Goal: Information Seeking & Learning: Learn about a topic

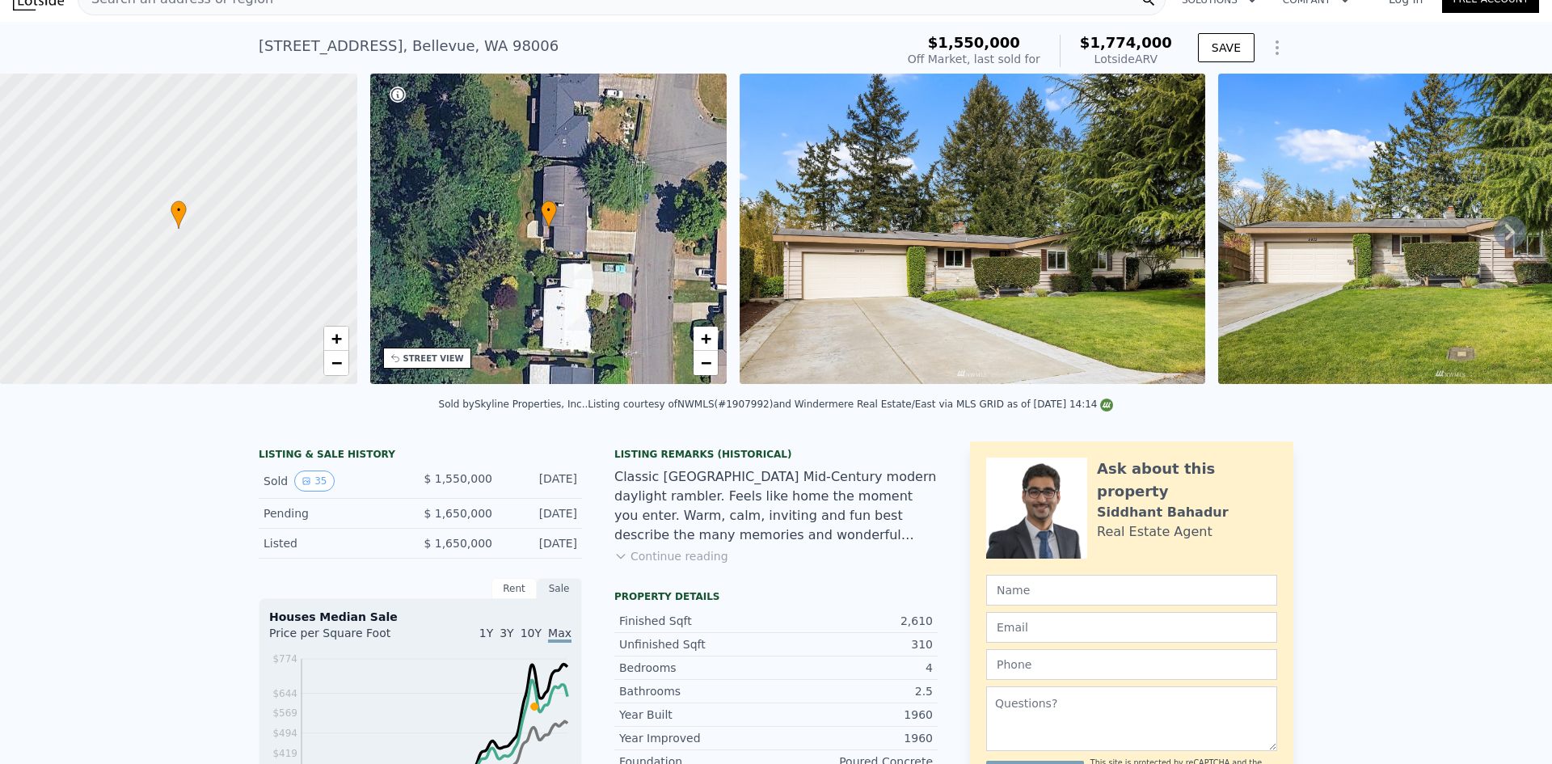
scroll to position [6, 0]
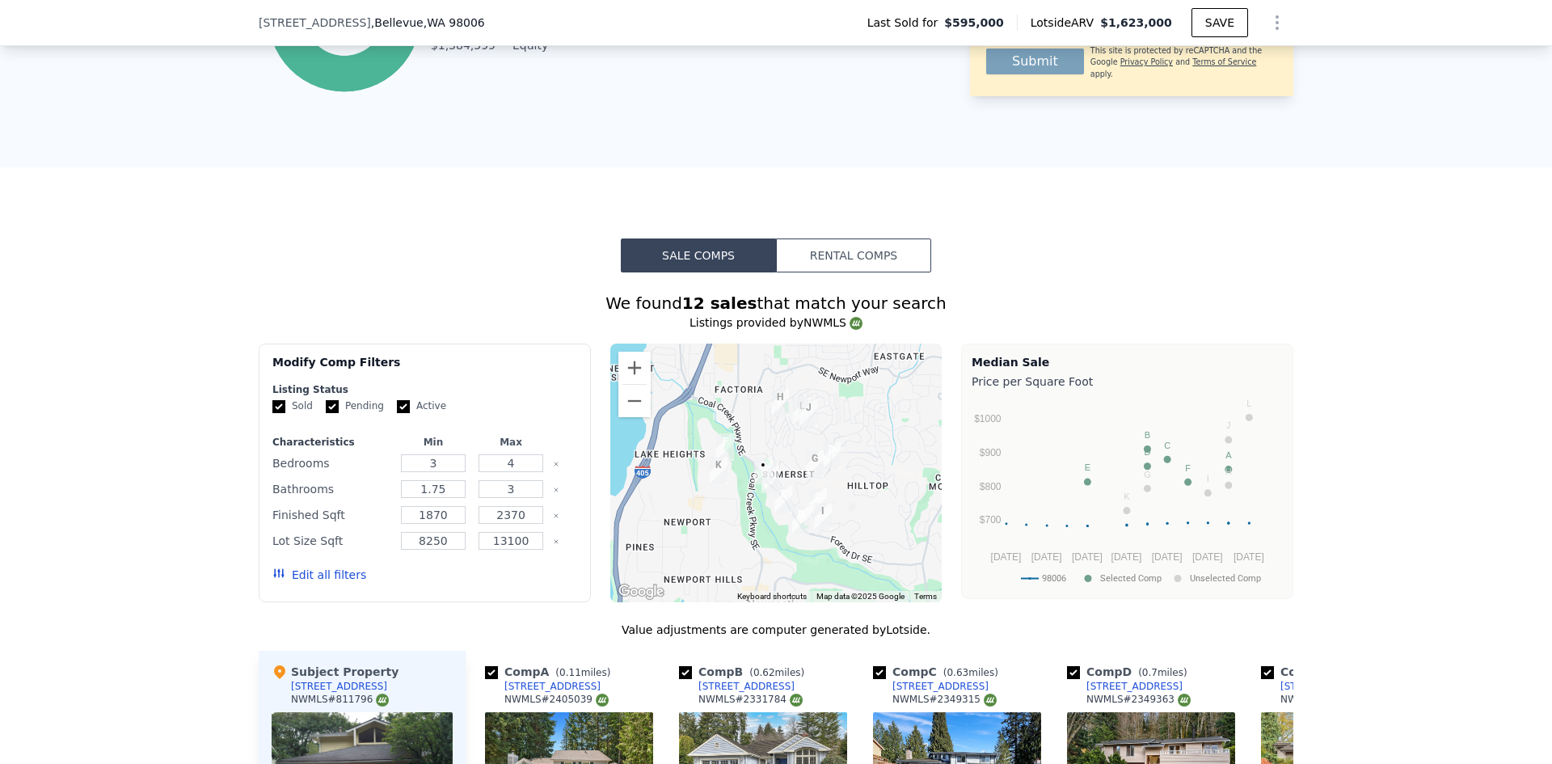
scroll to position [1123, 0]
click at [861, 269] on button "Rental Comps" at bounding box center [853, 255] width 155 height 34
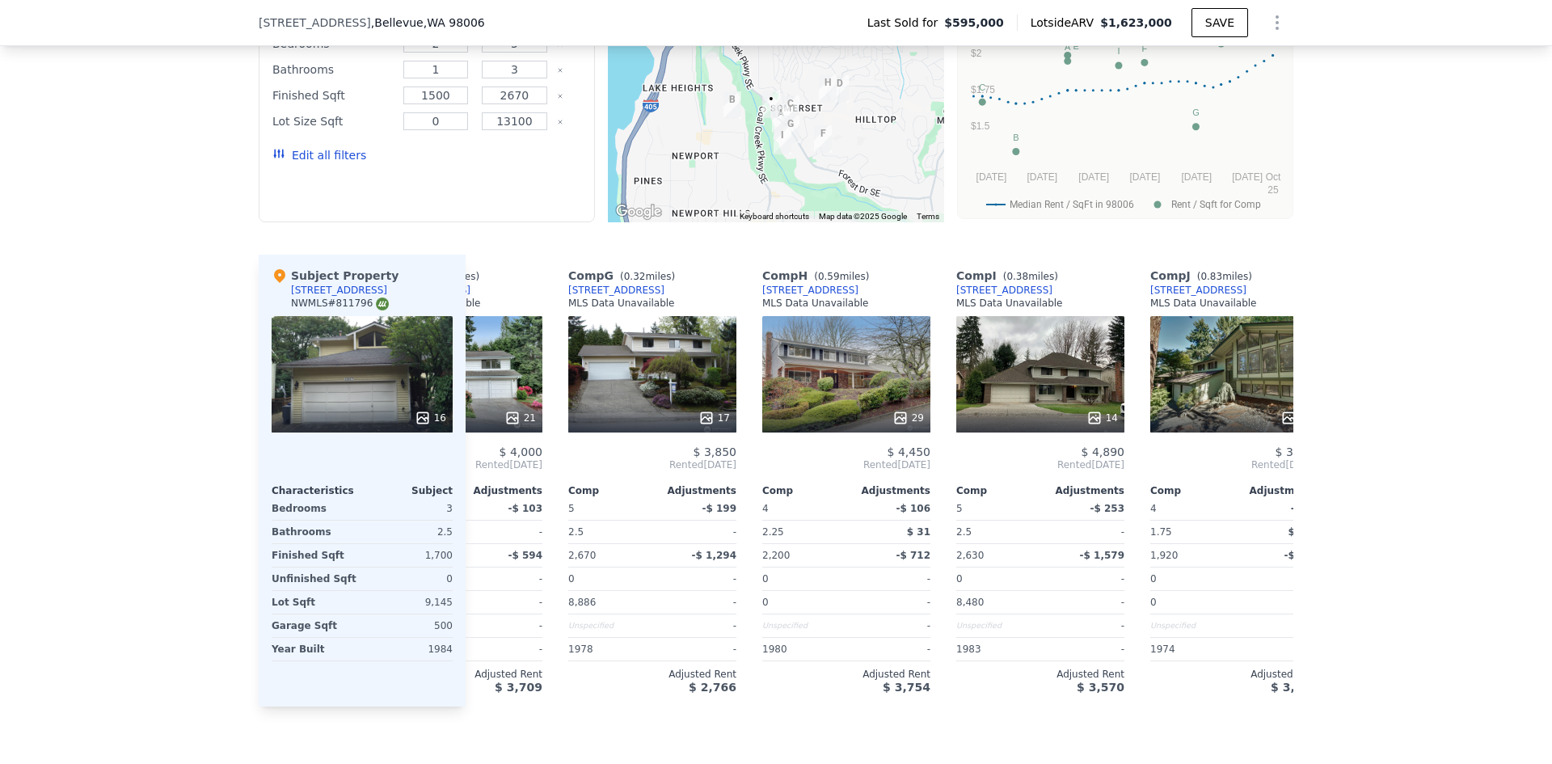
scroll to position [0, 1083]
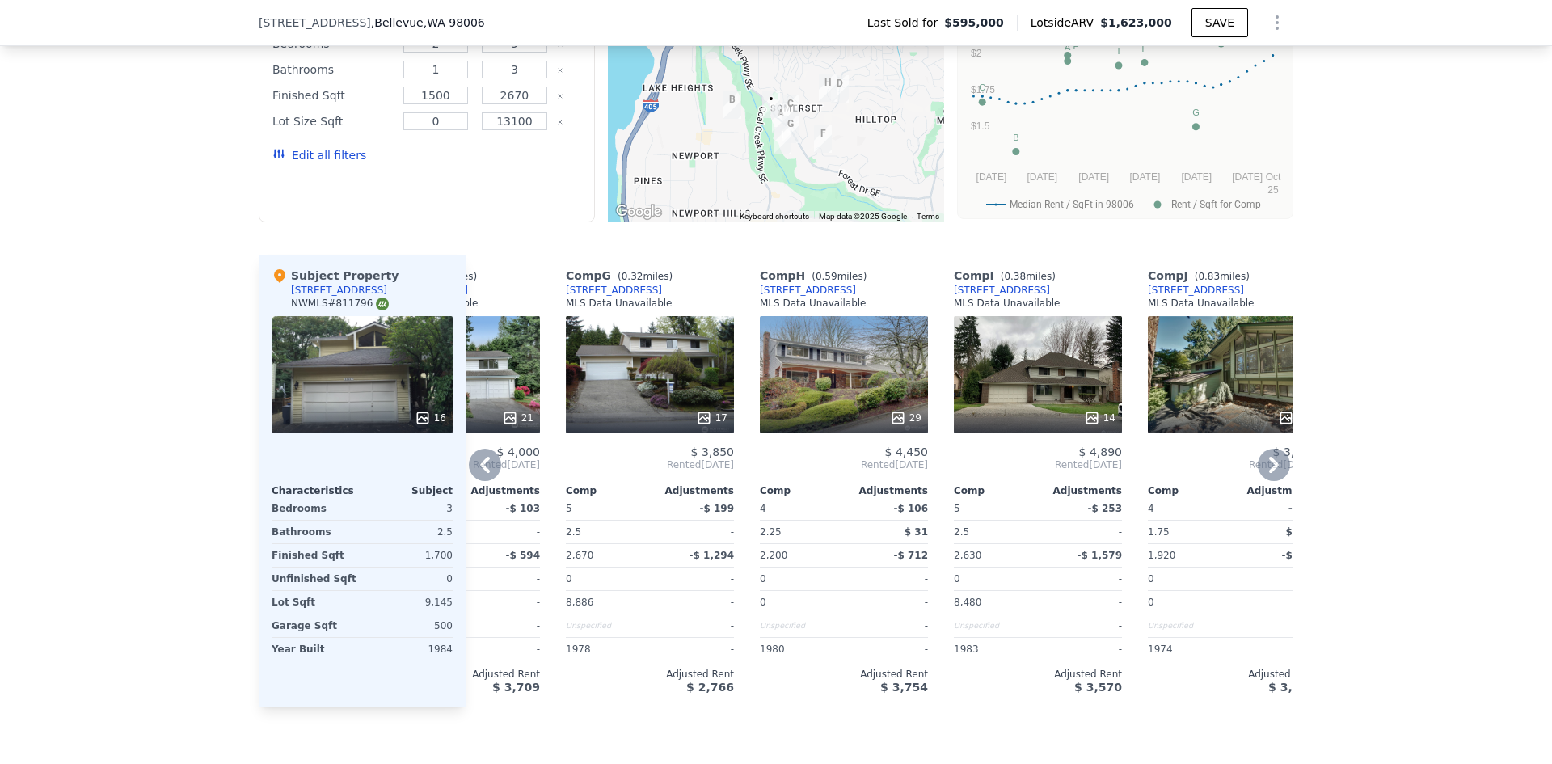
click at [1085, 421] on icon at bounding box center [1092, 418] width 16 height 16
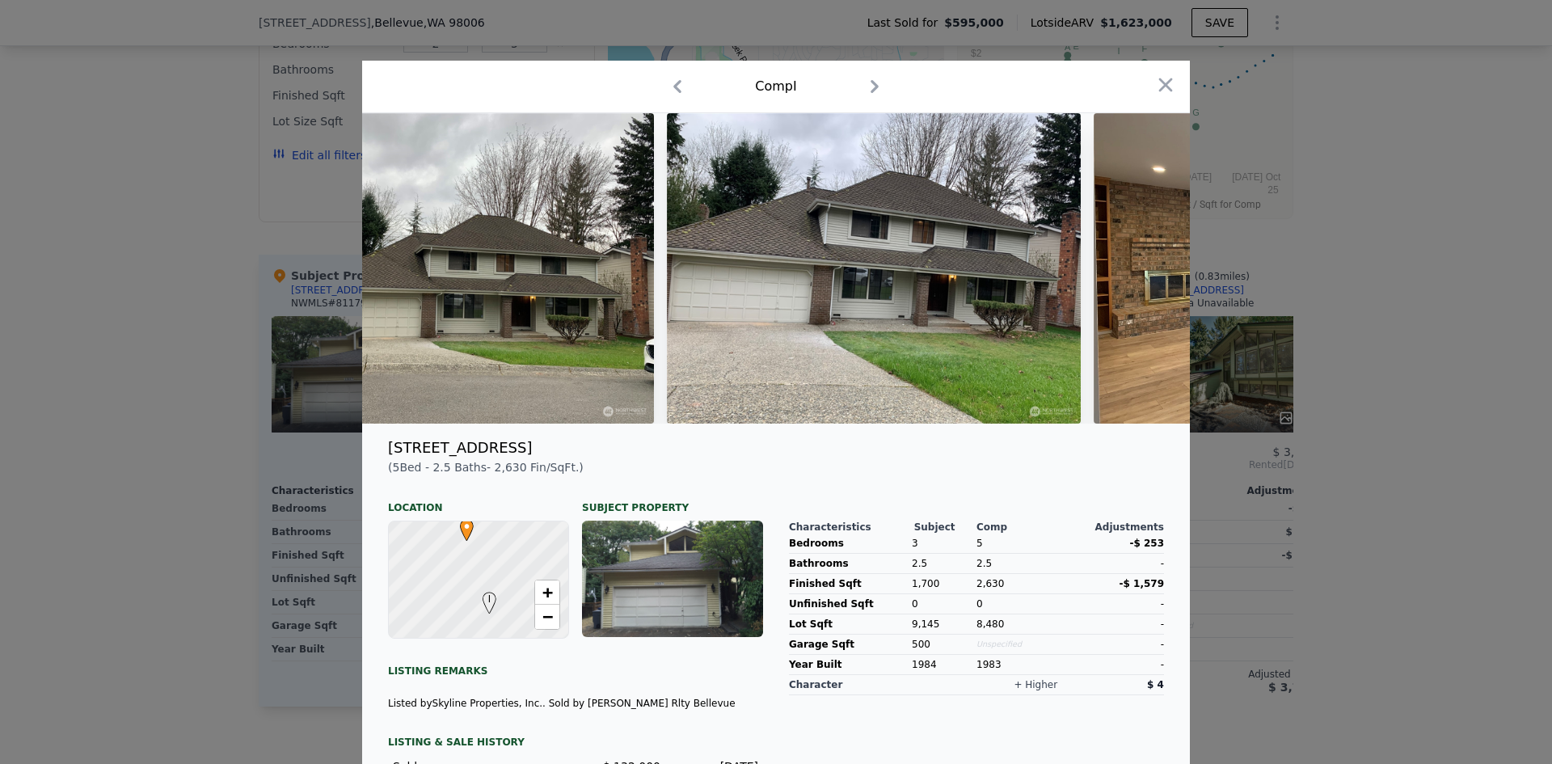
scroll to position [0, 0]
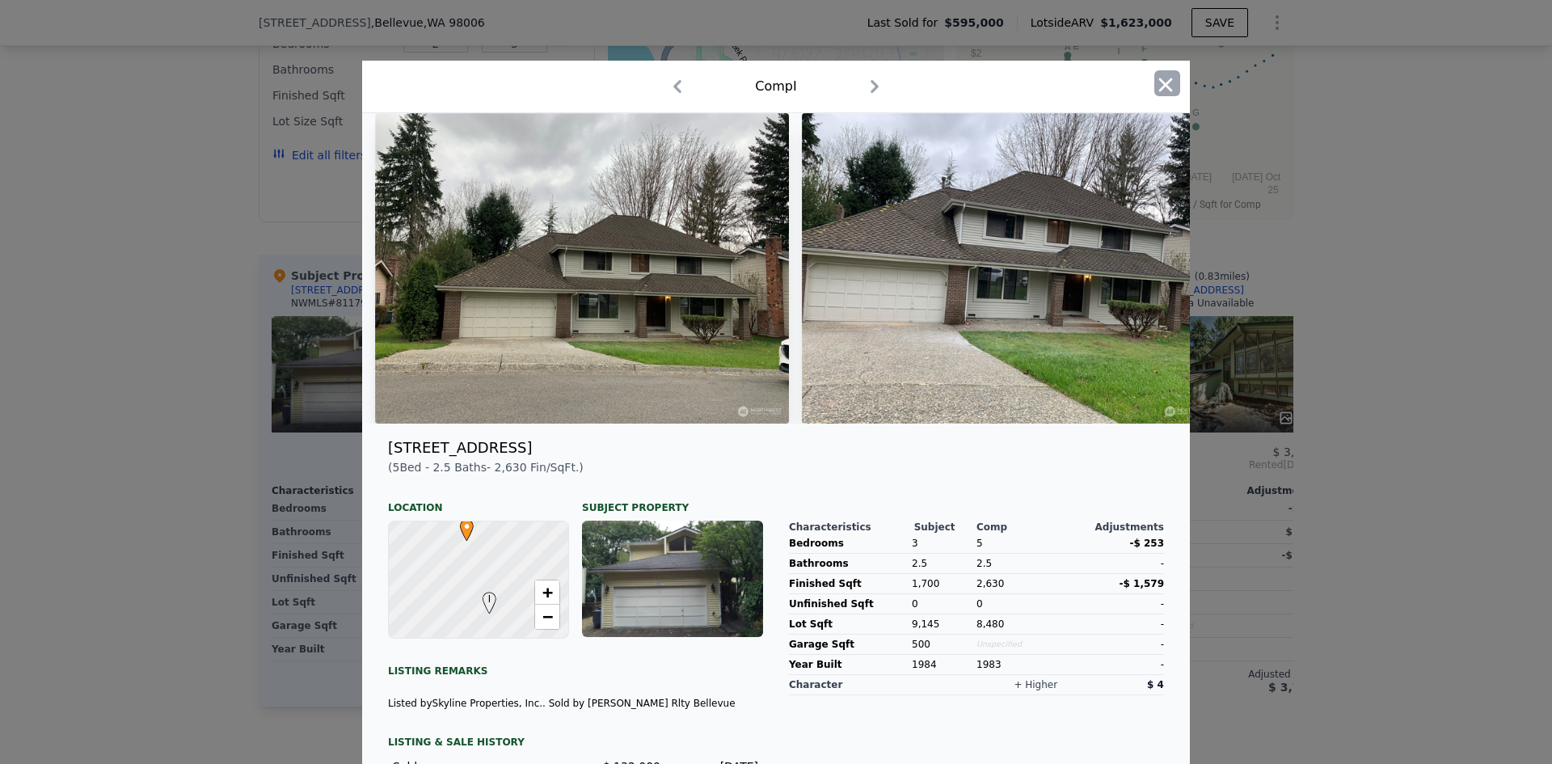
click at [1156, 78] on icon "button" at bounding box center [1165, 85] width 23 height 23
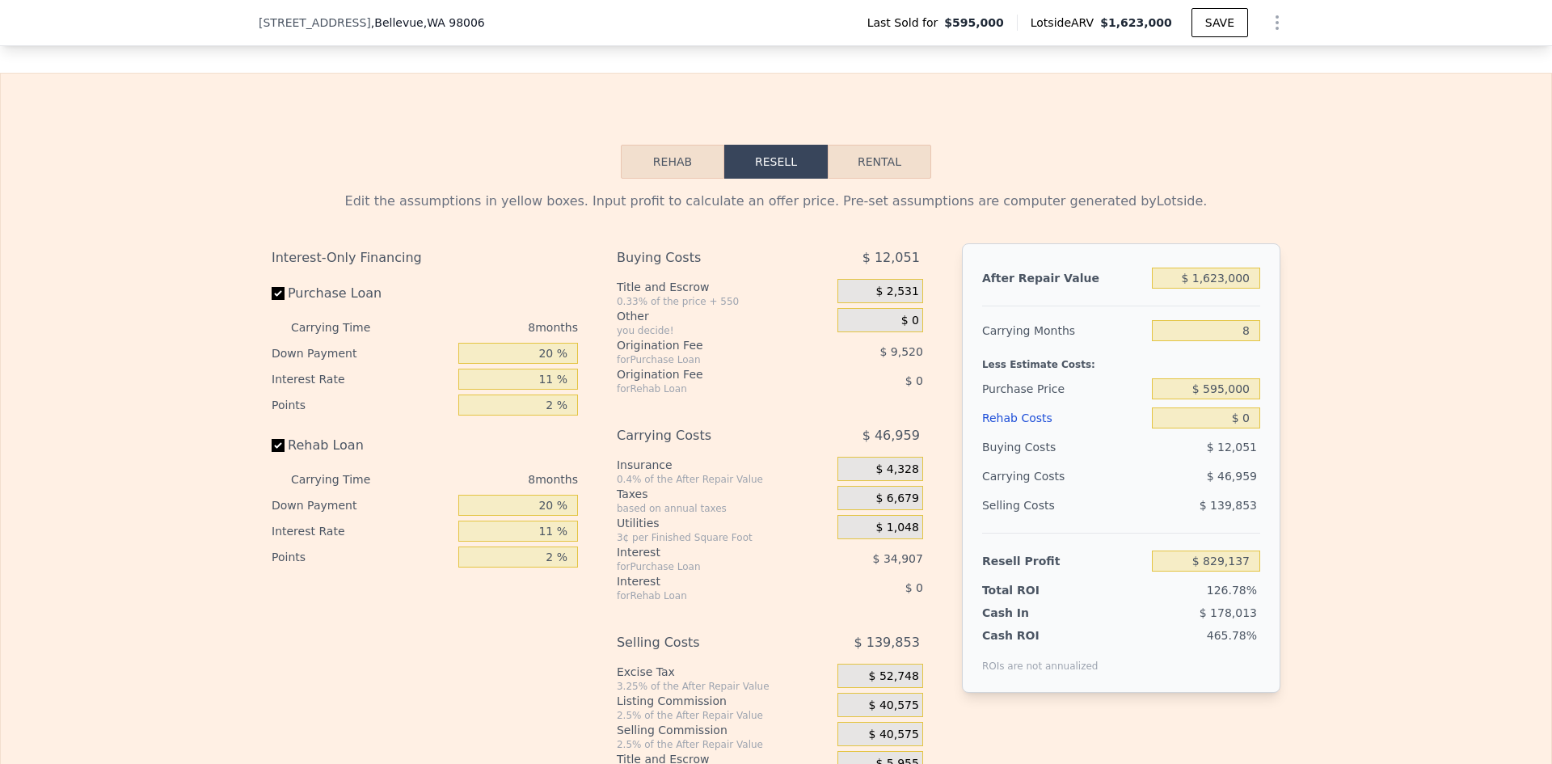
scroll to position [2207, 0]
click at [874, 178] on button "Rental" at bounding box center [879, 161] width 103 height 34
select select "30"
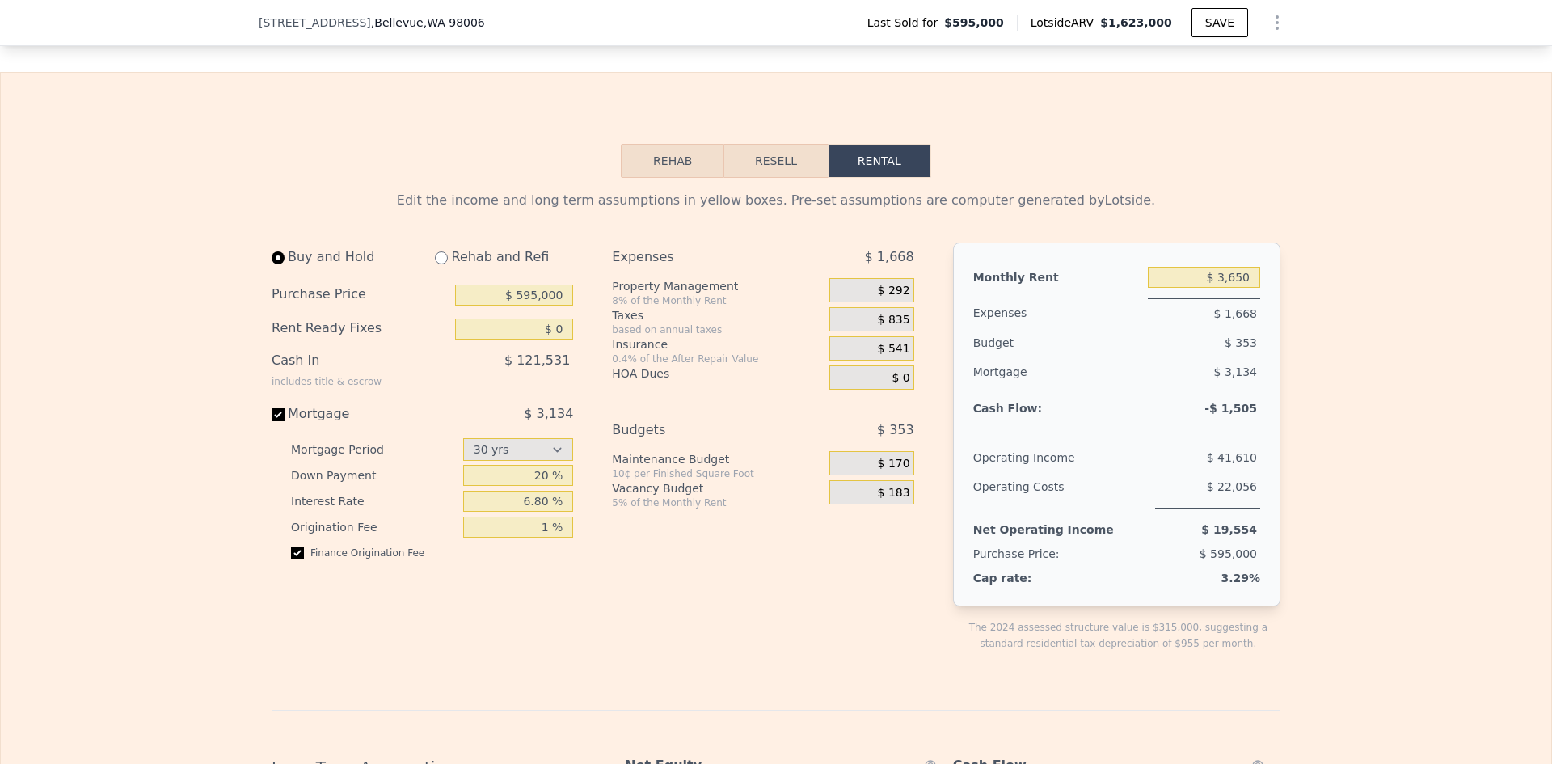
click at [518, 172] on div "Rehab Resell Rental Edit the income and long term assumptions in yellow boxes. …" at bounding box center [776, 710] width 1552 height 1276
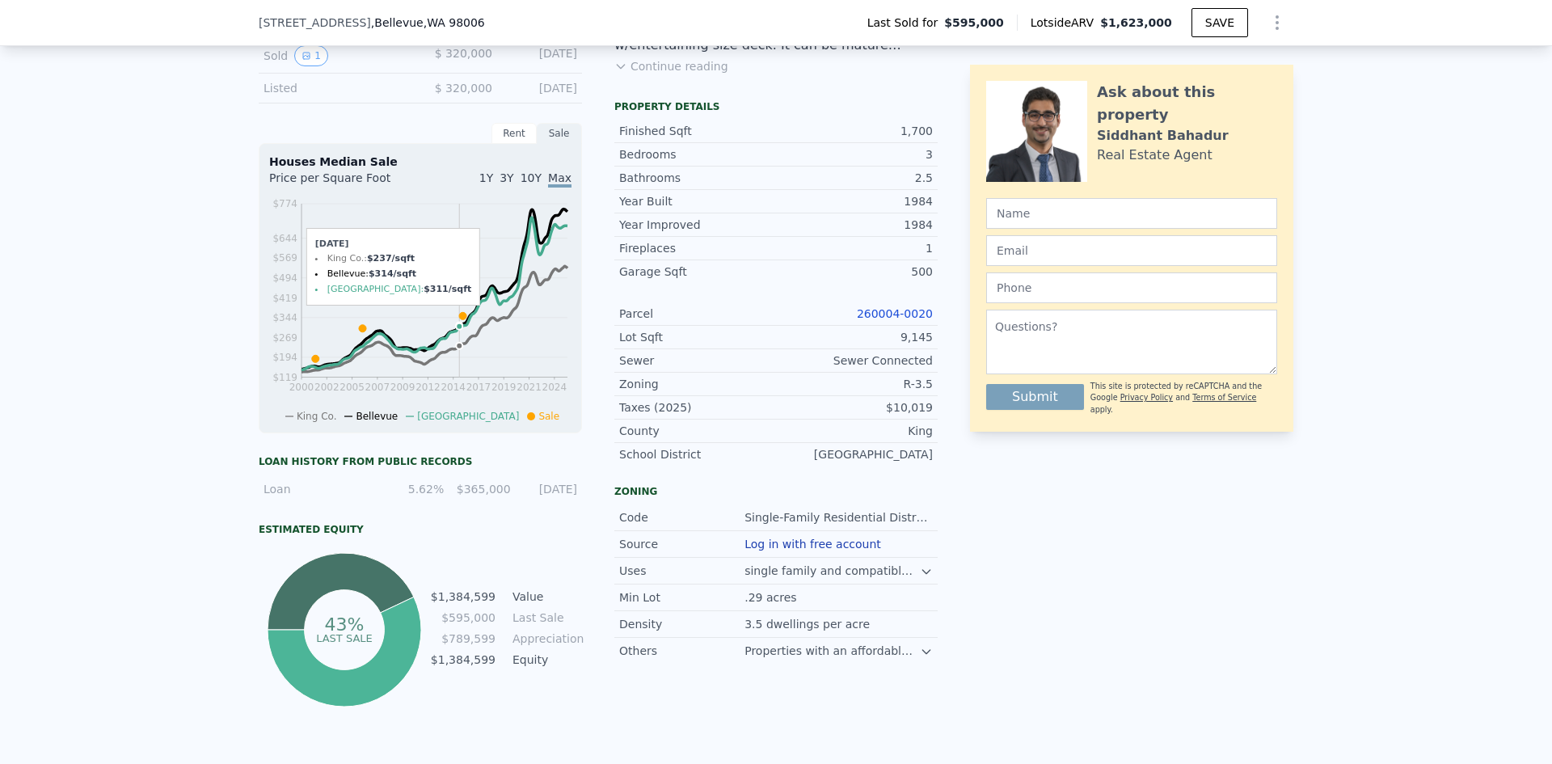
scroll to position [512, 0]
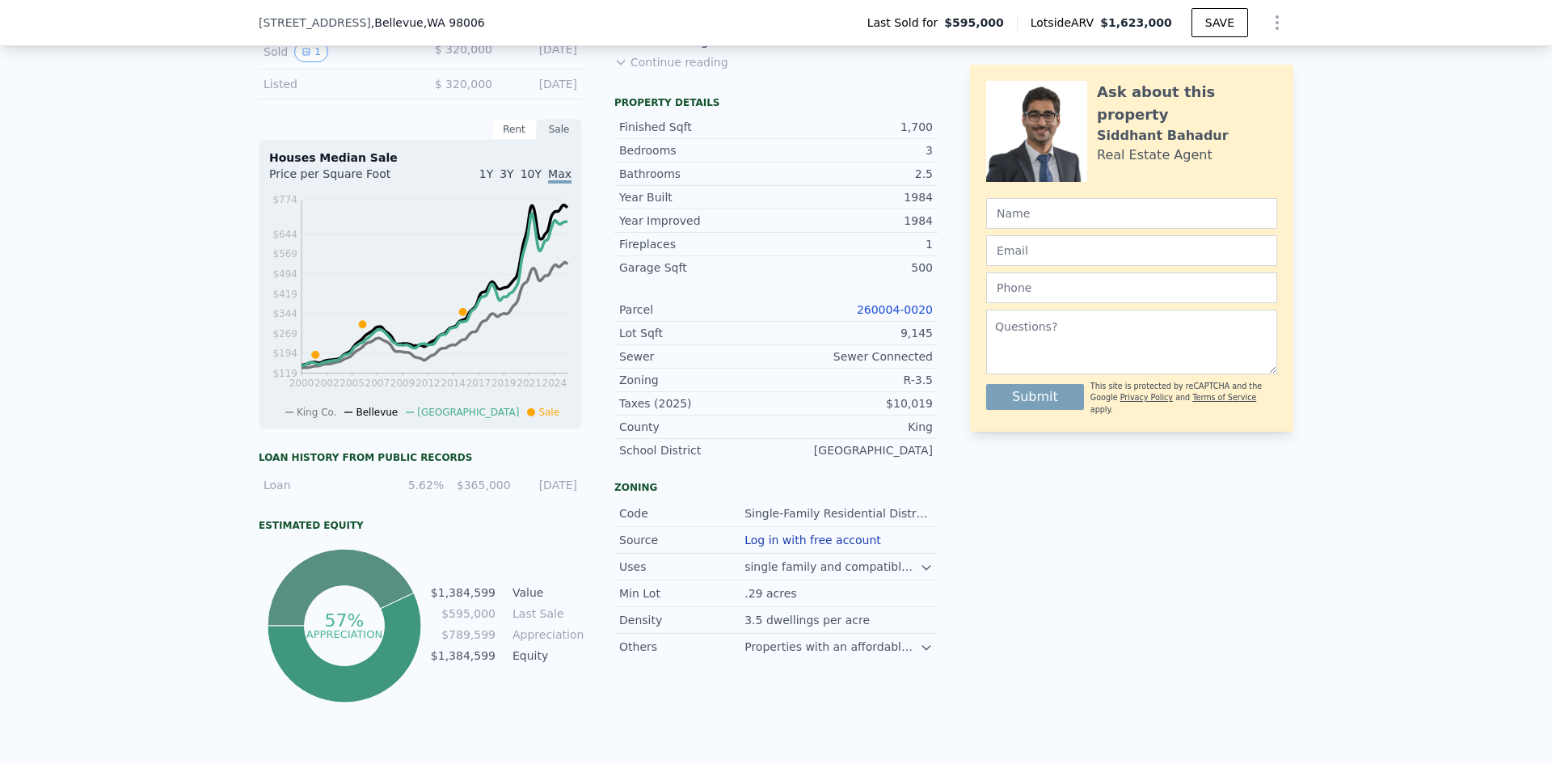
click at [920, 654] on icon at bounding box center [926, 647] width 13 height 13
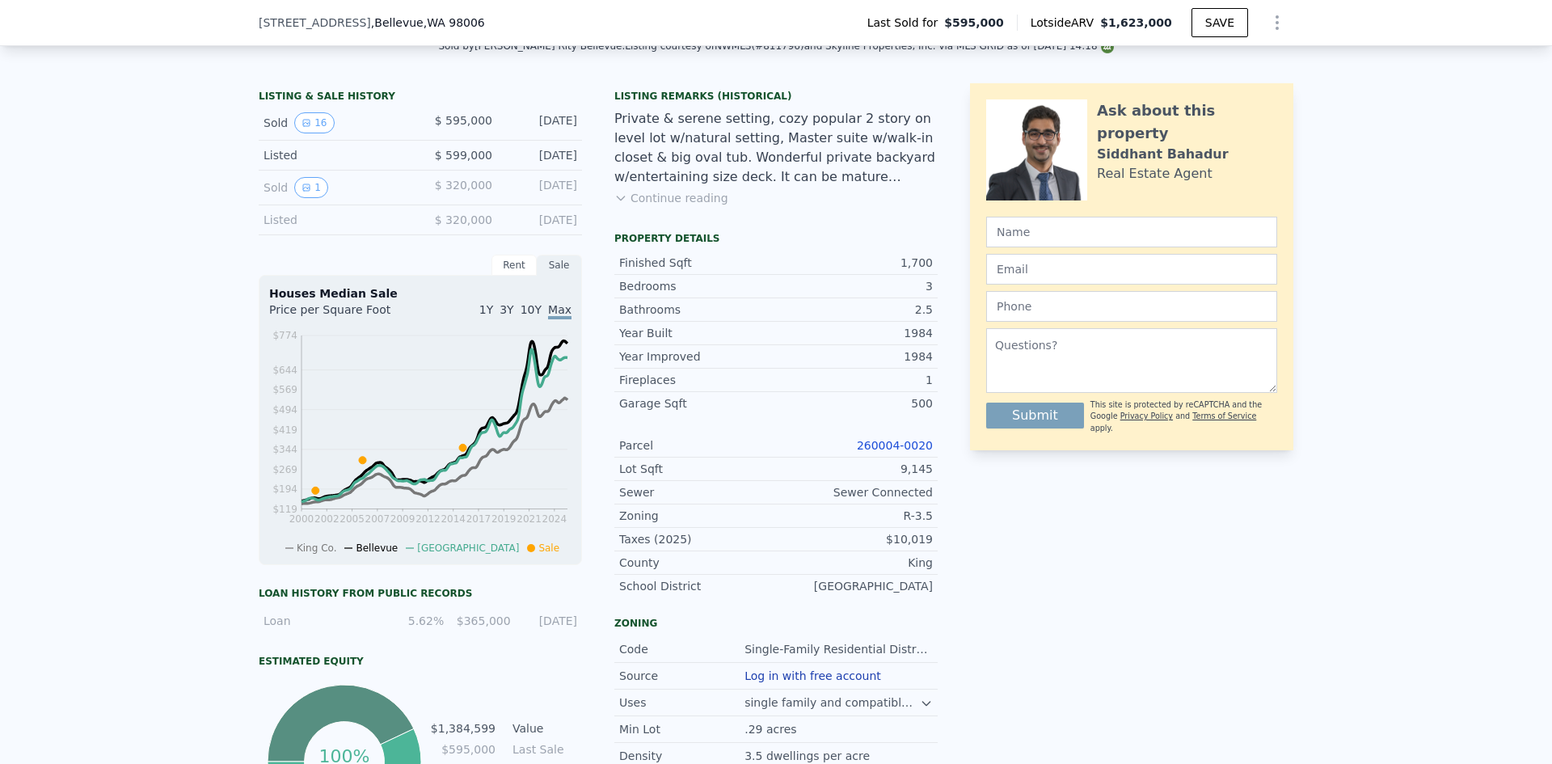
scroll to position [372, 0]
click at [505, 274] on div "Rent" at bounding box center [513, 263] width 45 height 21
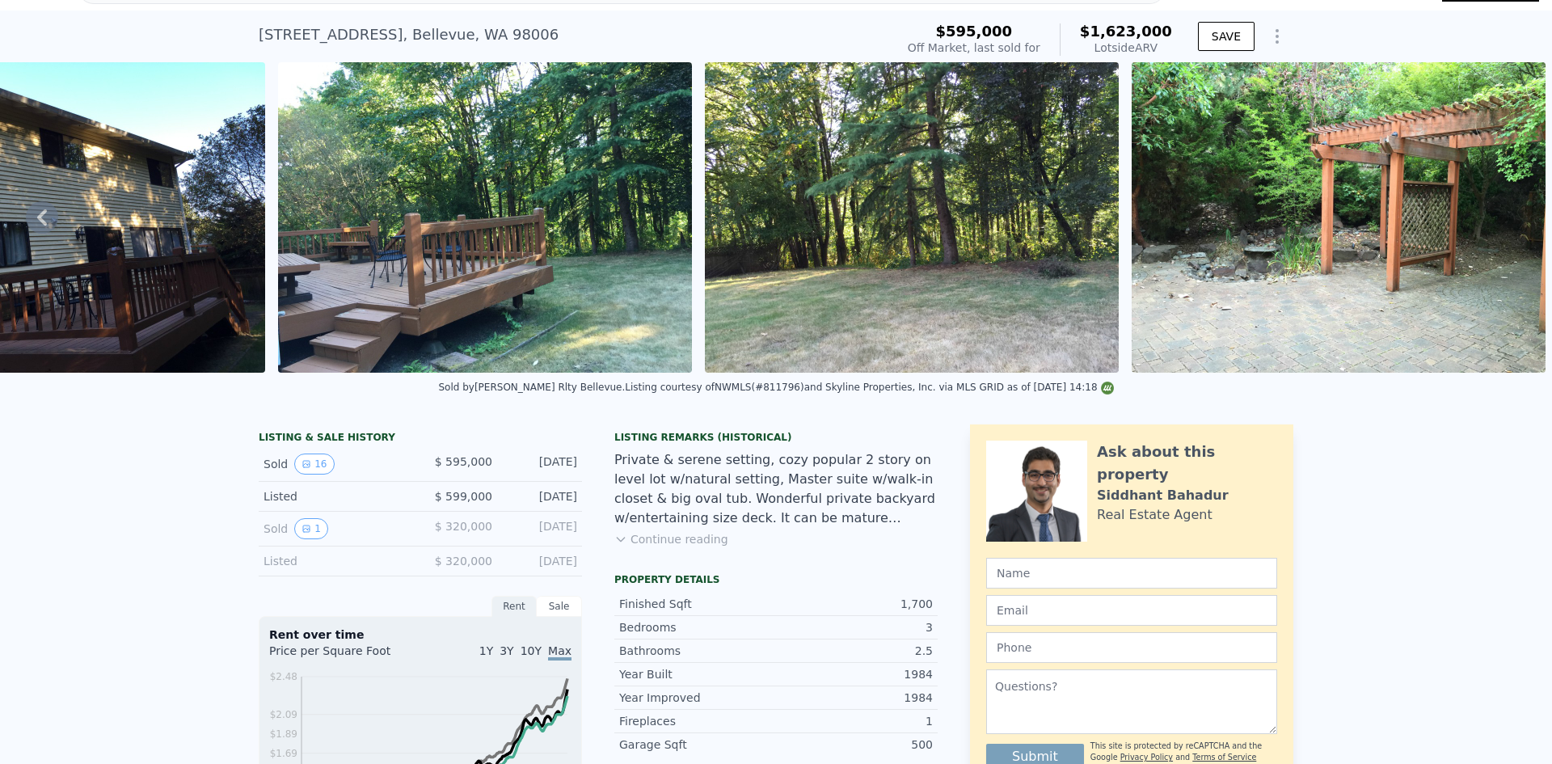
scroll to position [0, 0]
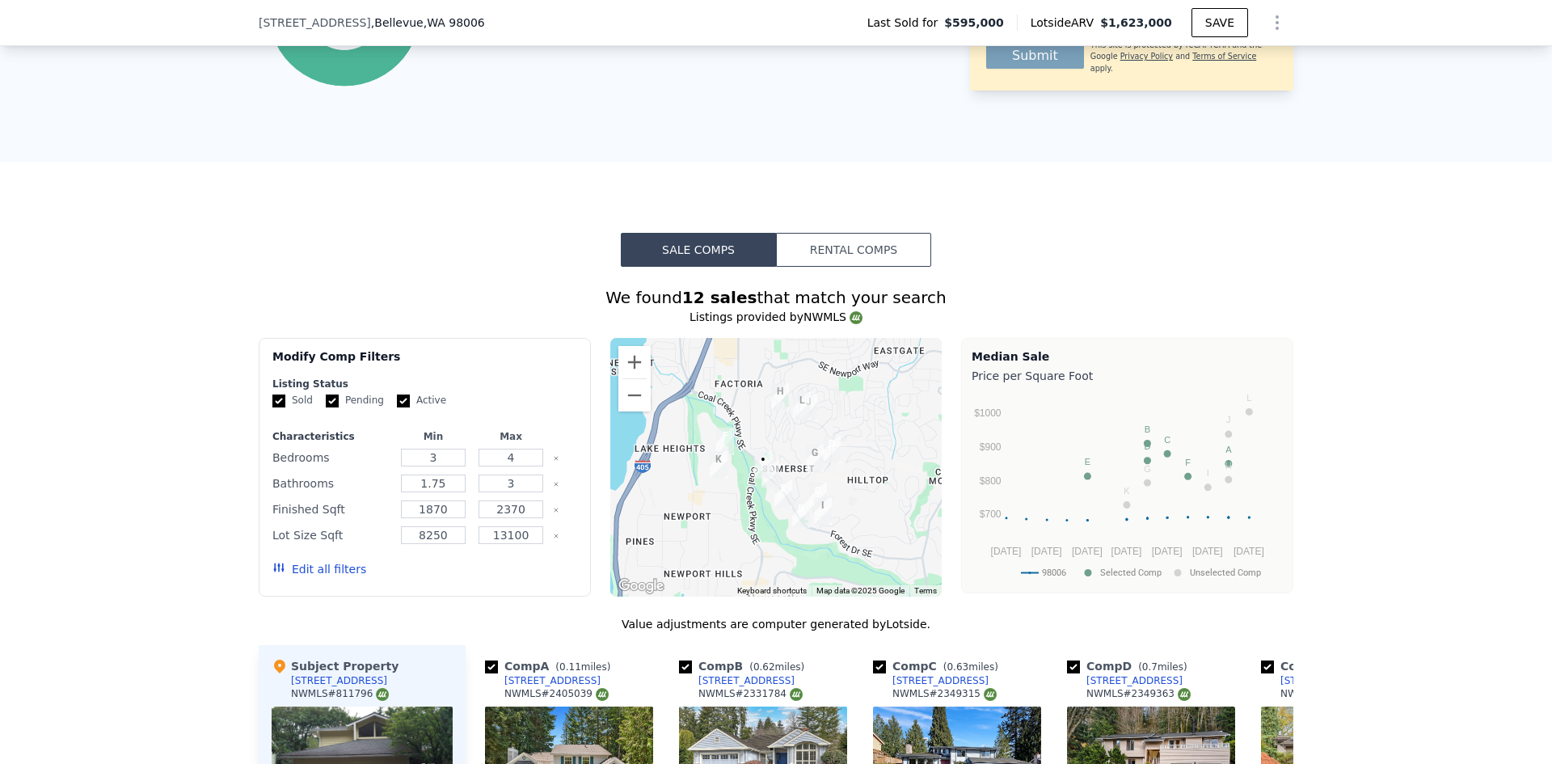
scroll to position [1126, 0]
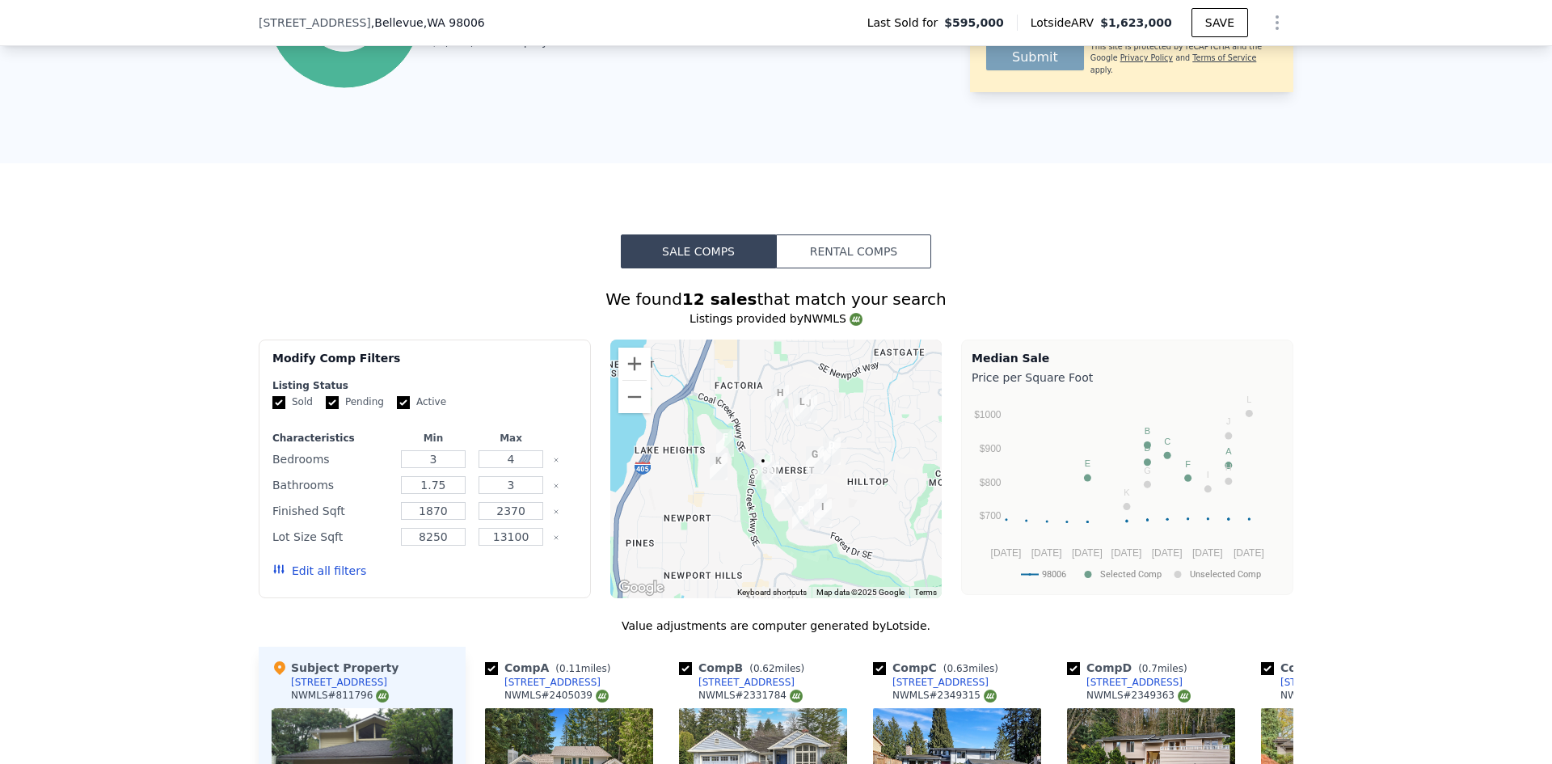
click at [824, 259] on button "Rental Comps" at bounding box center [853, 251] width 155 height 34
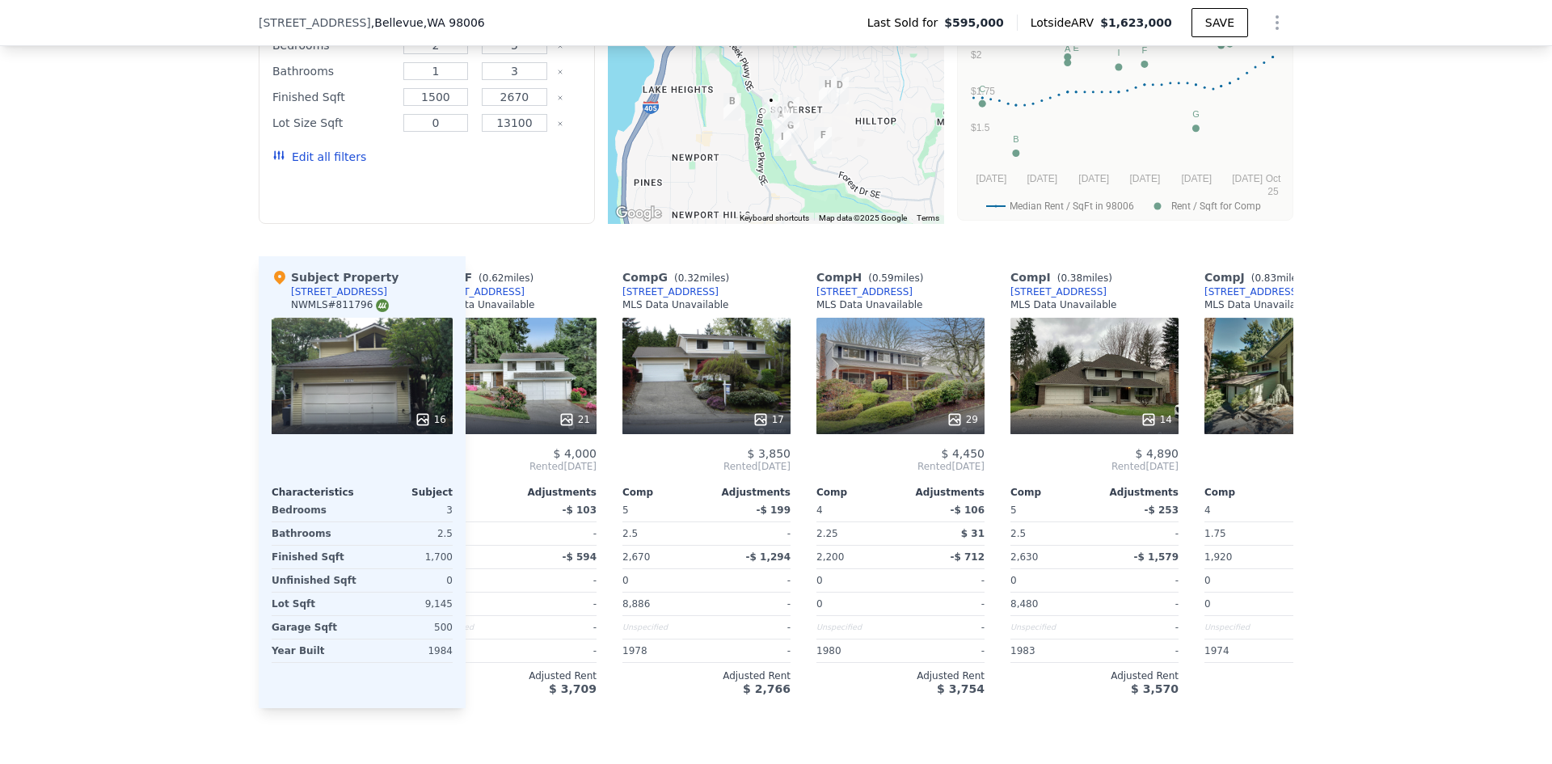
scroll to position [0, 1151]
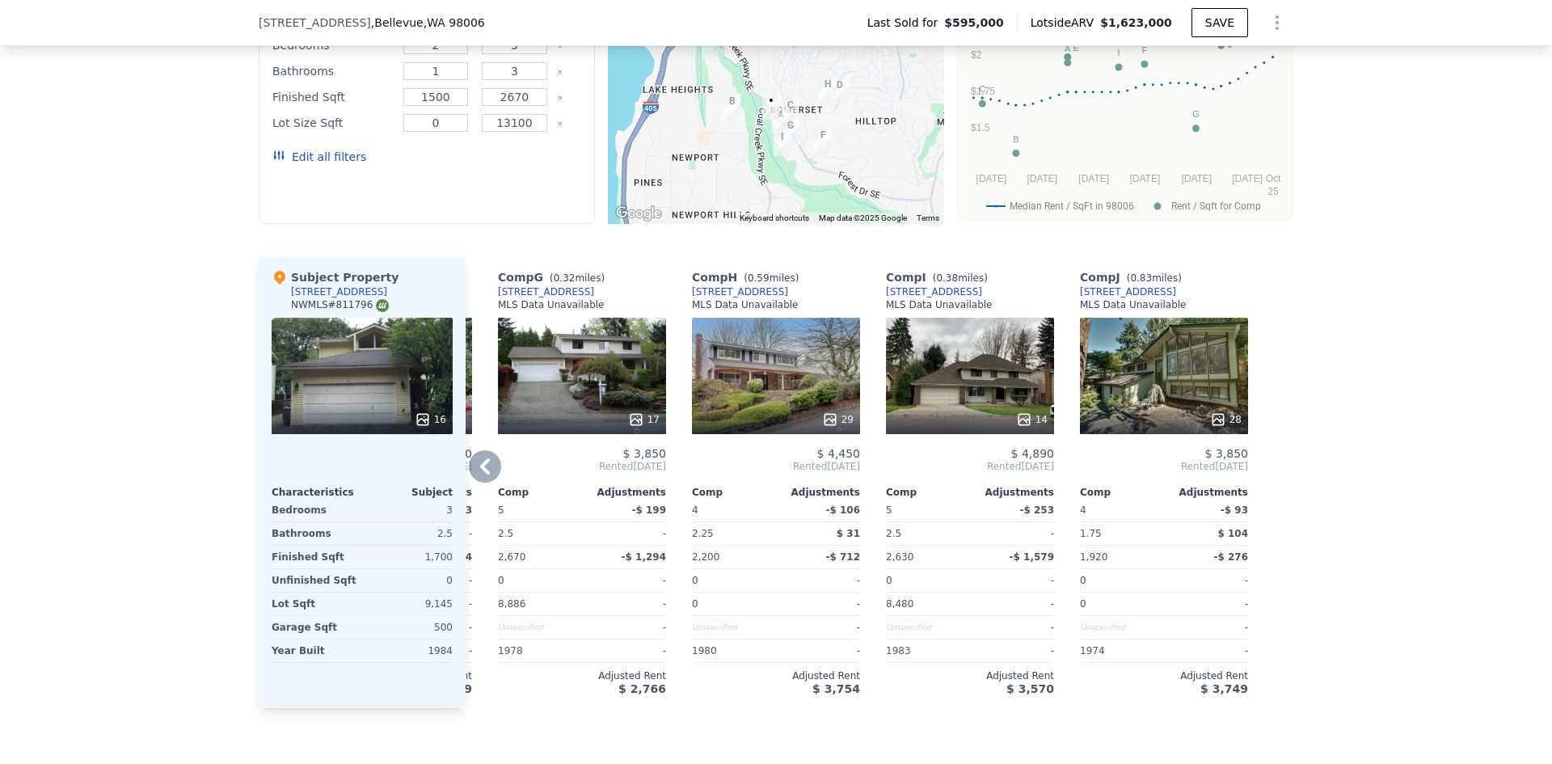
click at [1212, 400] on div "28" at bounding box center [1164, 376] width 168 height 116
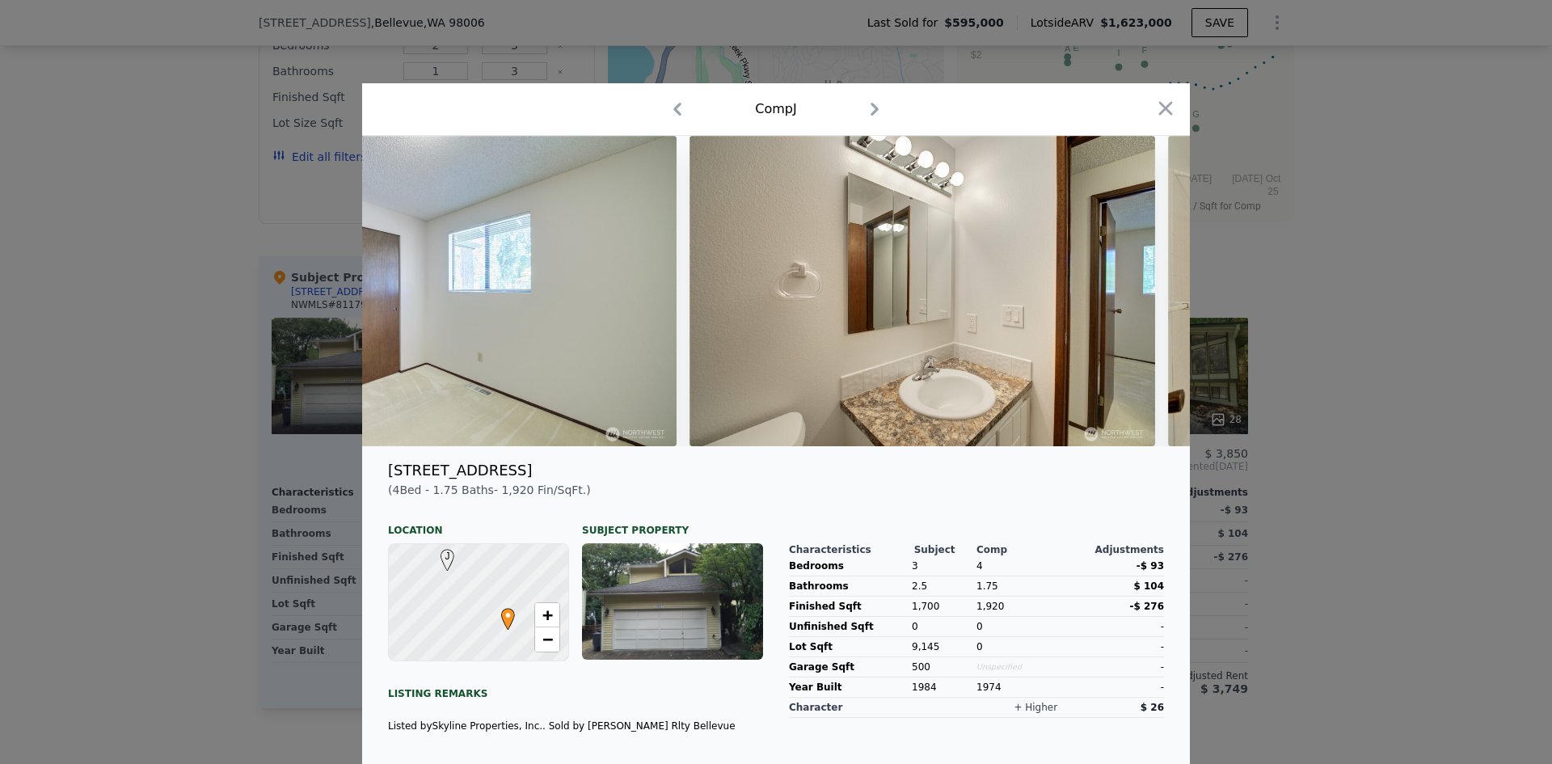
scroll to position [0, 12594]
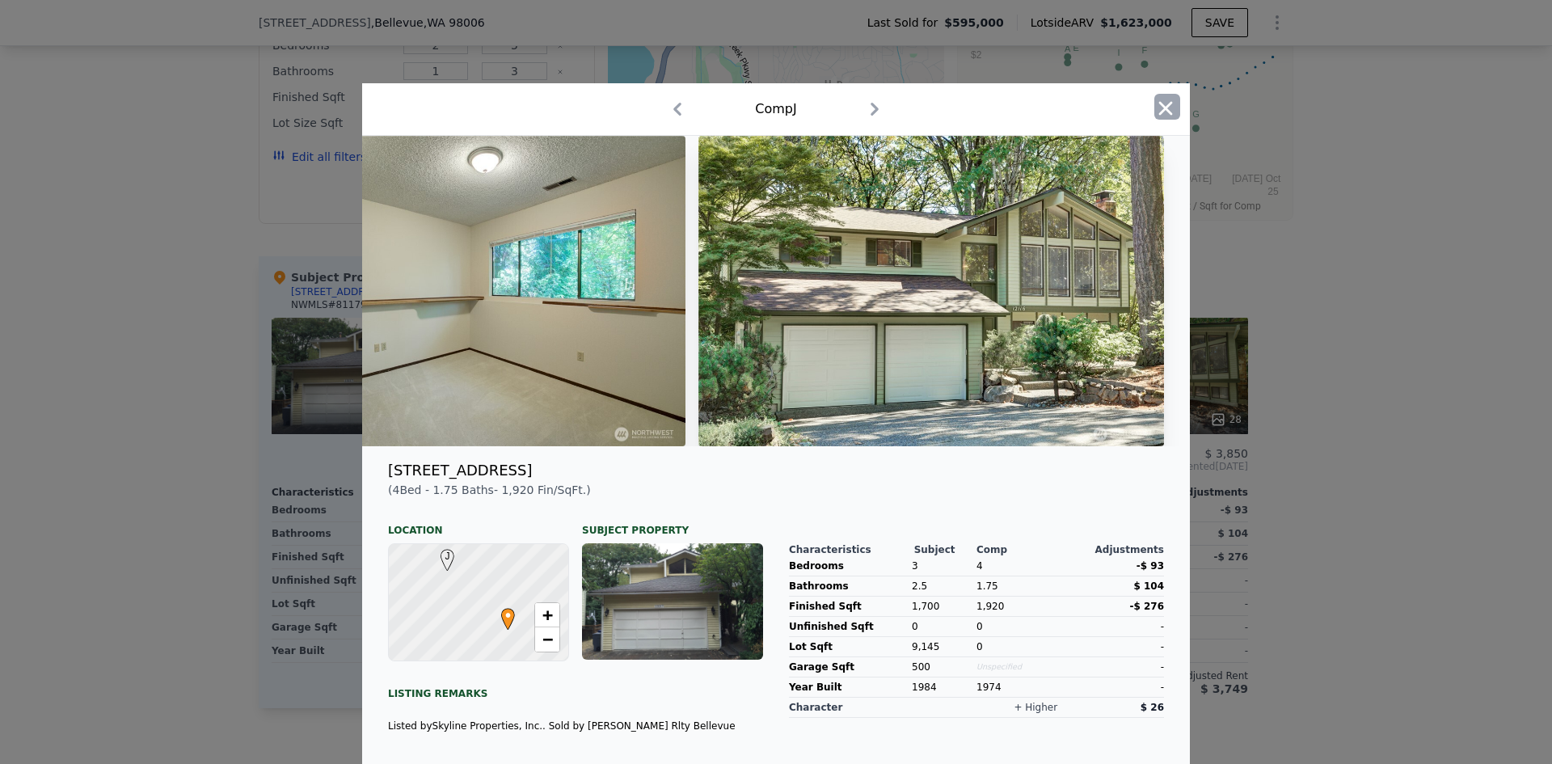
click at [1167, 103] on icon "button" at bounding box center [1165, 108] width 23 height 23
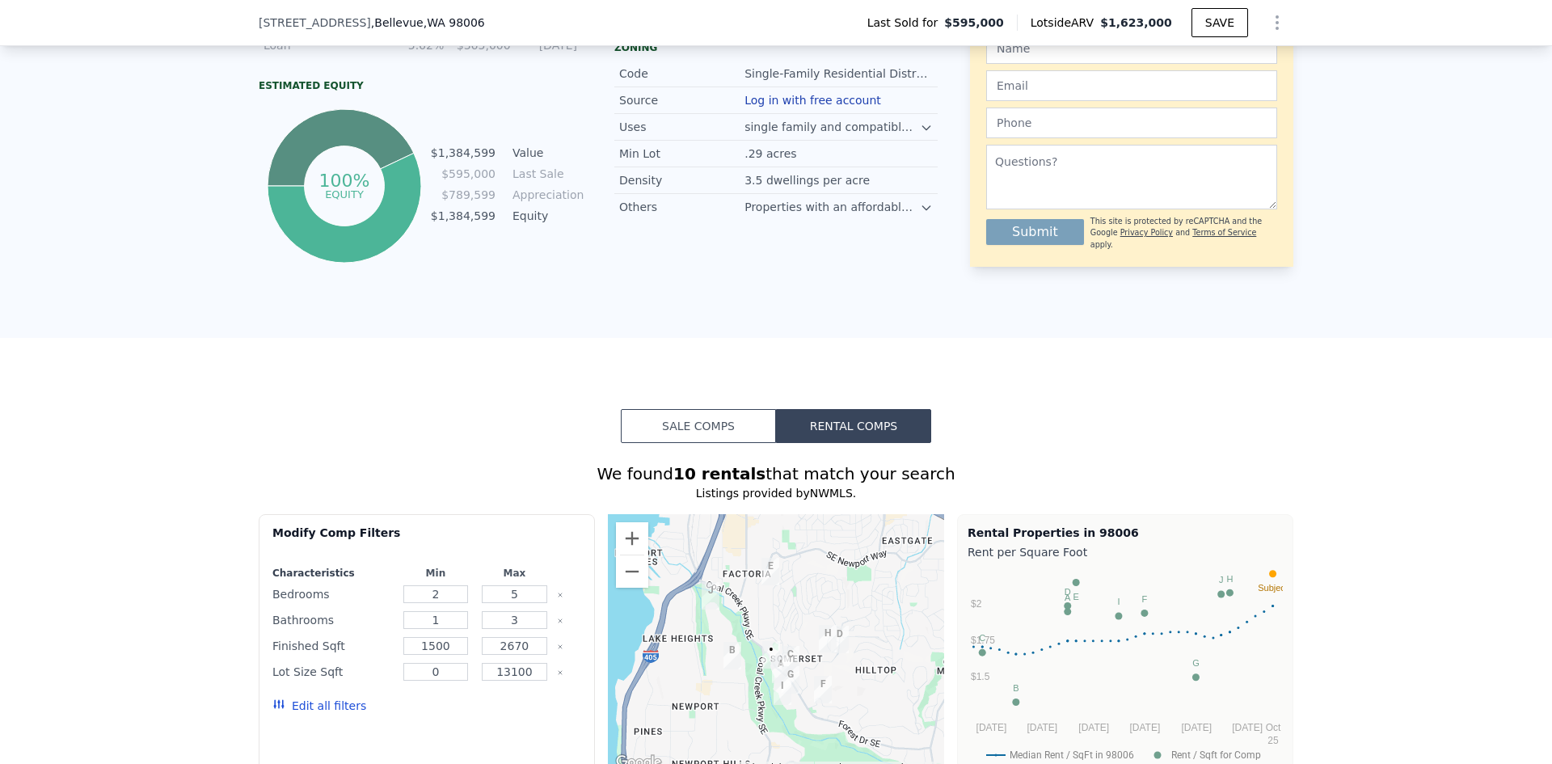
scroll to position [946, 0]
